Goal: Information Seeking & Learning: Learn about a topic

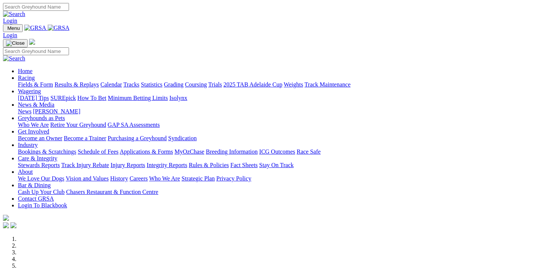
scroll to position [224, 0]
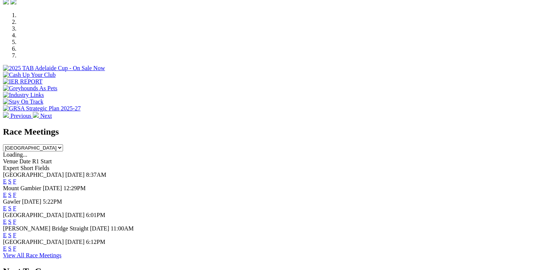
click at [16, 219] on link "F" at bounding box center [14, 222] width 3 height 6
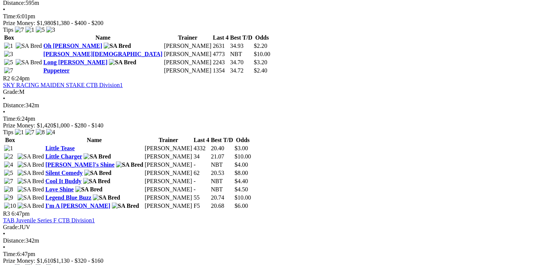
scroll to position [410, 0]
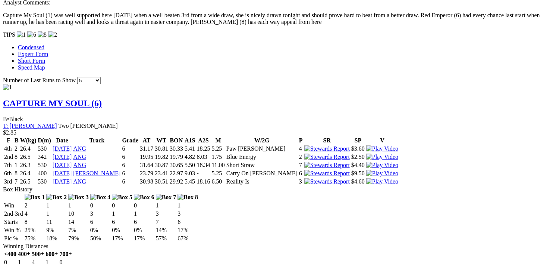
scroll to position [597, 0]
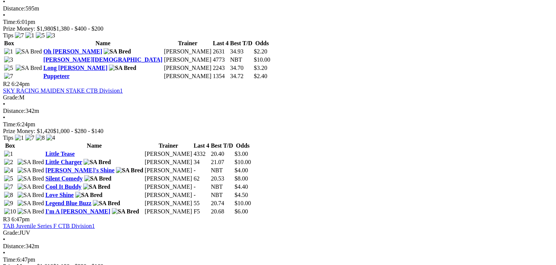
scroll to position [410, 0]
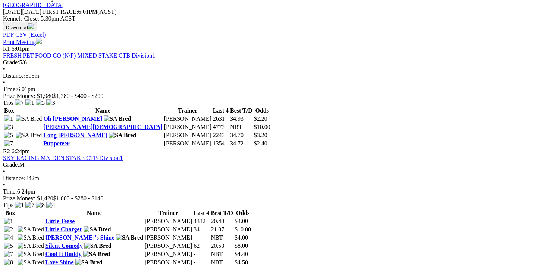
scroll to position [373, 0]
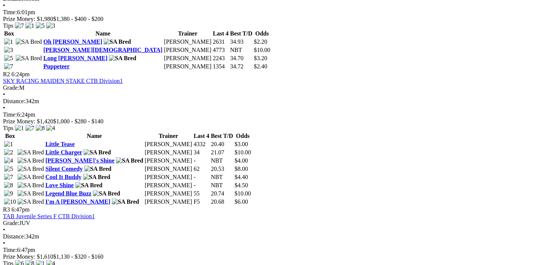
scroll to position [448, 0]
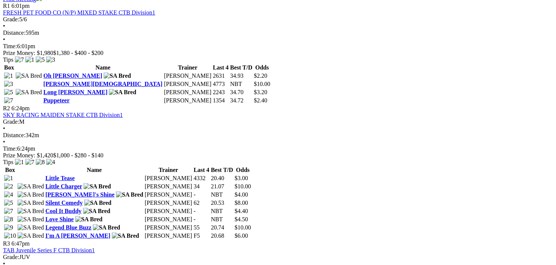
scroll to position [410, 0]
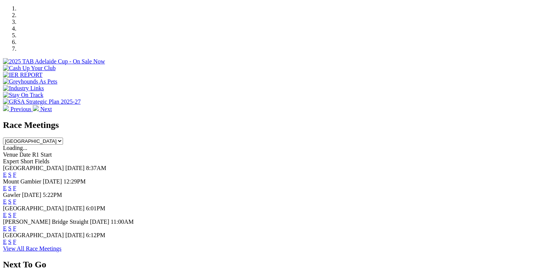
scroll to position [261, 0]
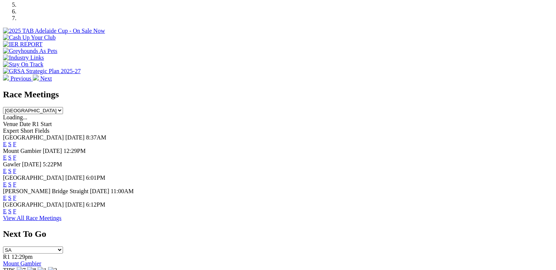
click at [16, 168] on link "F" at bounding box center [14, 171] width 3 height 6
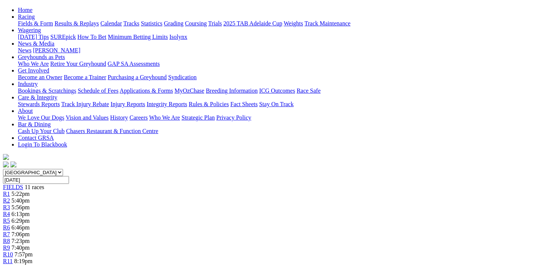
scroll to position [112, 0]
